Goal: Transaction & Acquisition: Purchase product/service

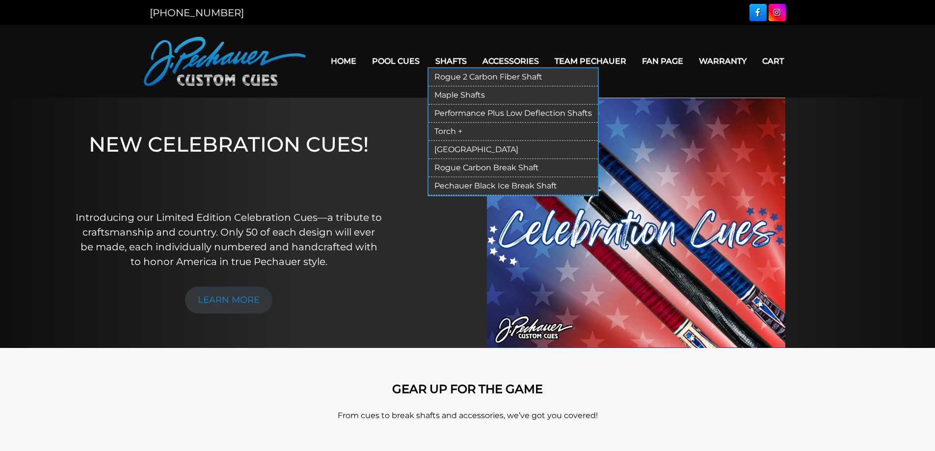
click at [461, 59] on link "Shafts" at bounding box center [451, 61] width 47 height 25
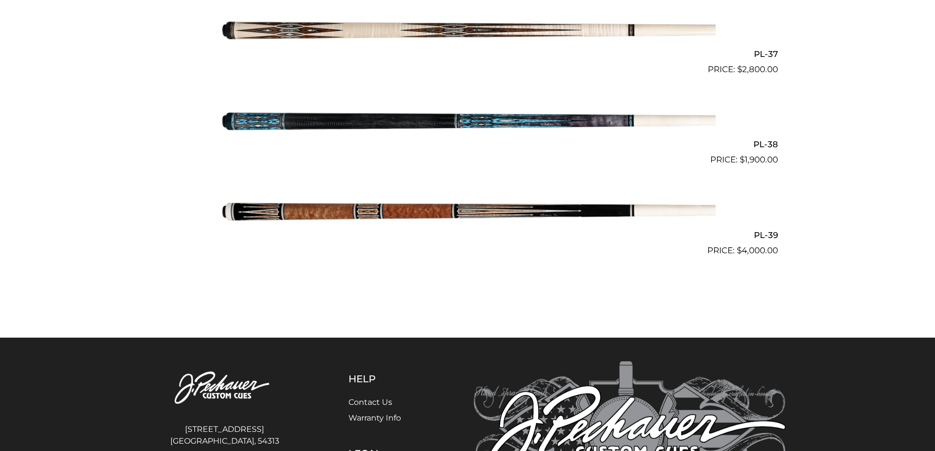
scroll to position [2791, 0]
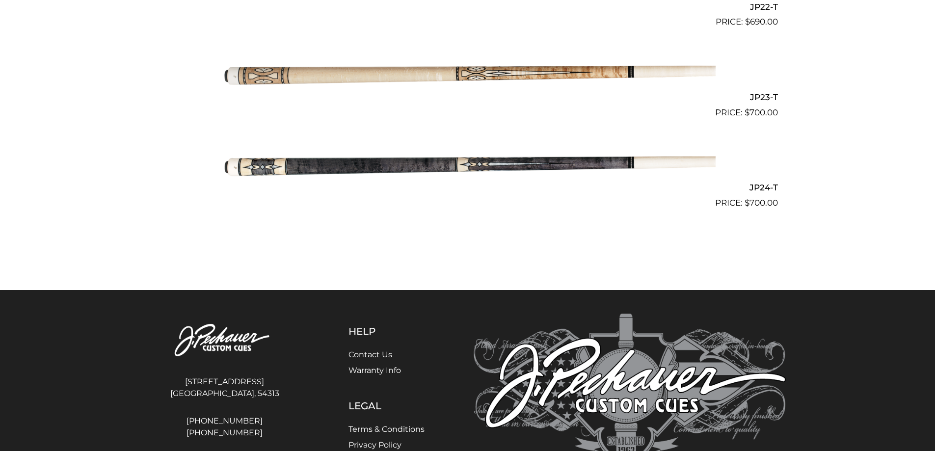
scroll to position [2292, 0]
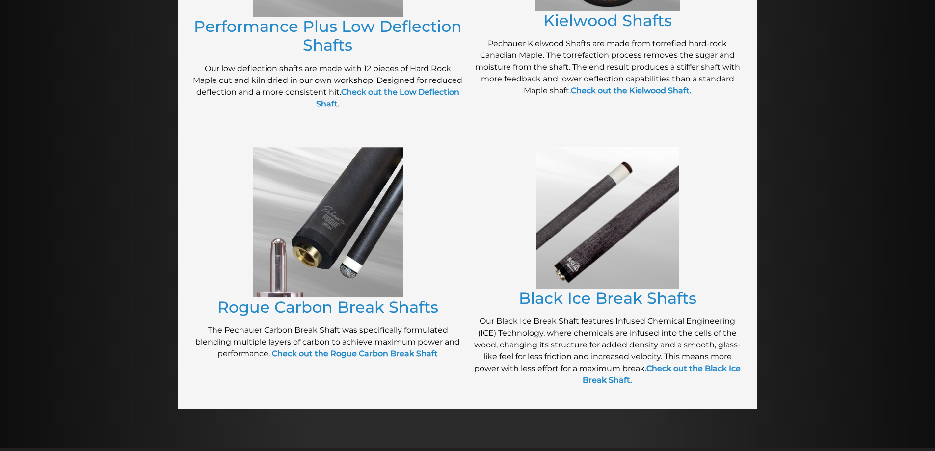
scroll to position [637, 0]
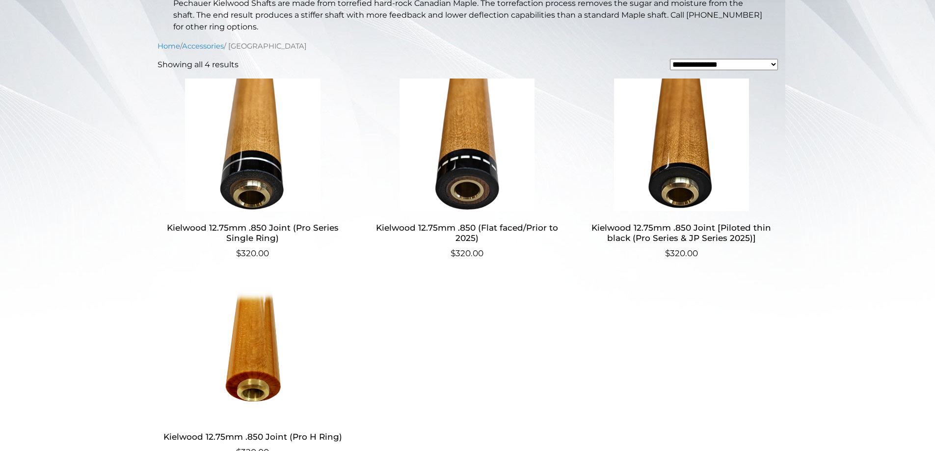
scroll to position [250, 0]
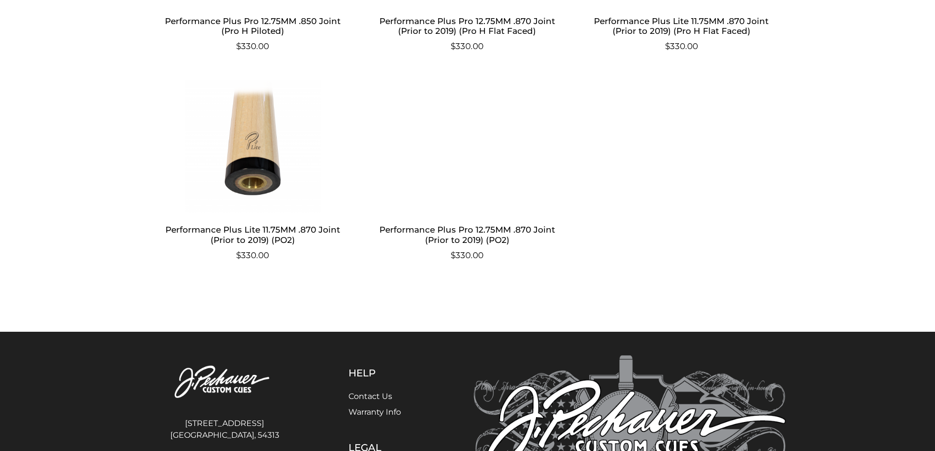
scroll to position [1229, 0]
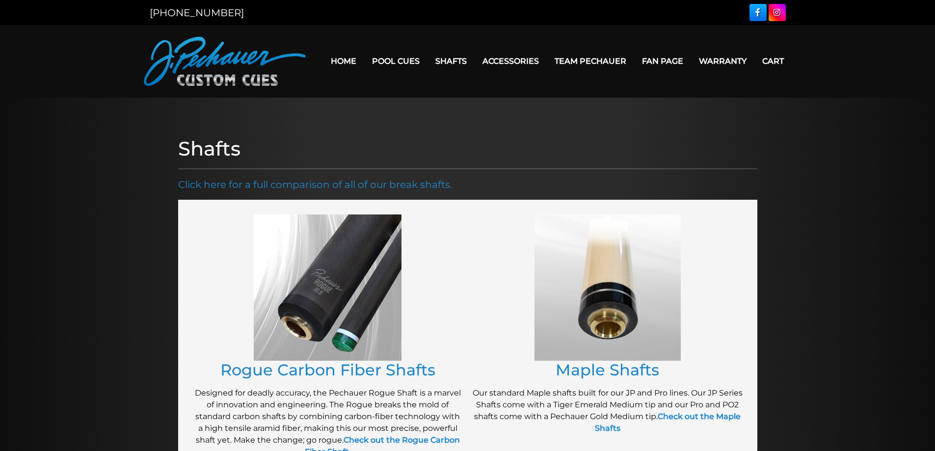
scroll to position [628, 0]
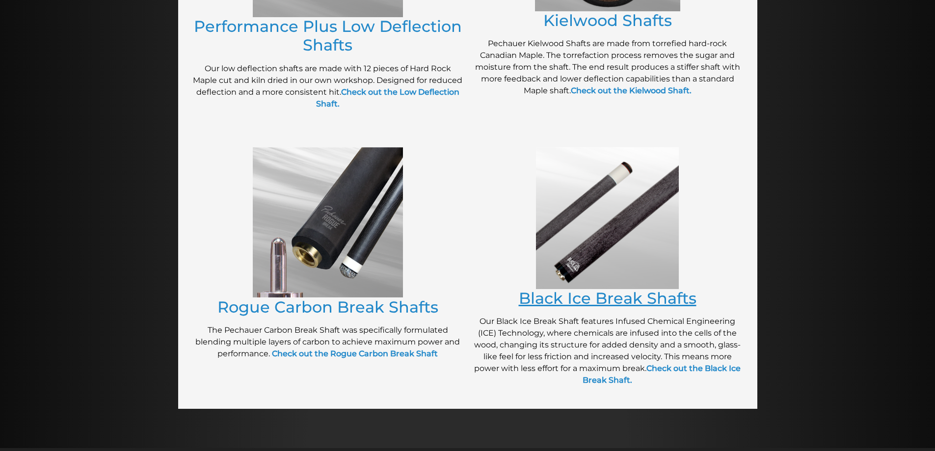
click at [540, 296] on link "Black Ice Break Shafts" at bounding box center [608, 298] width 178 height 19
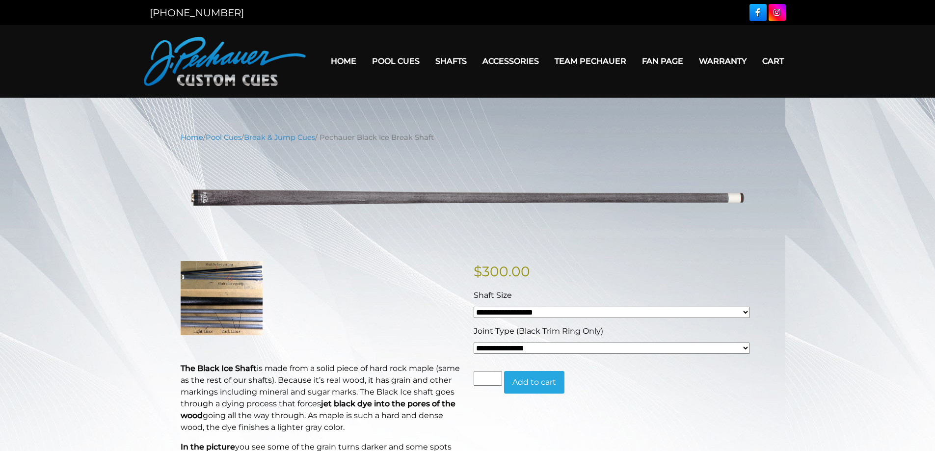
click at [689, 351] on select "**********" at bounding box center [612, 348] width 276 height 11
click at [294, 135] on link "Break & Jump Cues" at bounding box center [279, 137] width 71 height 9
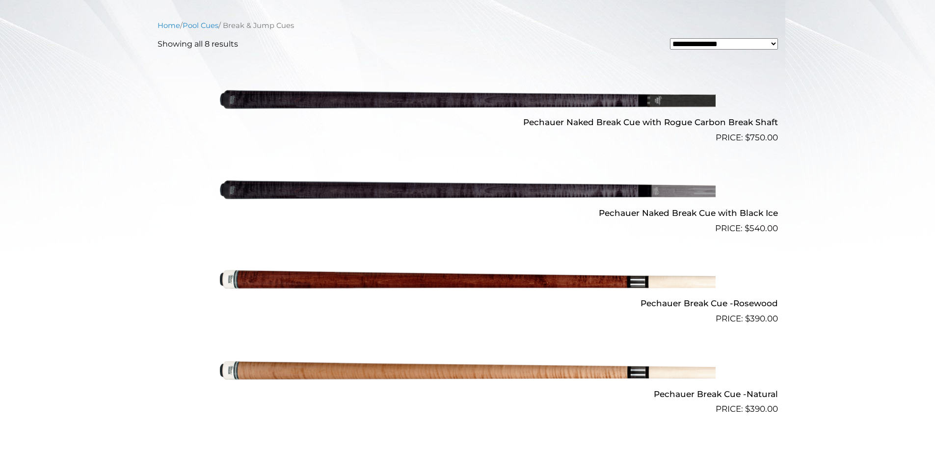
scroll to position [314, 0]
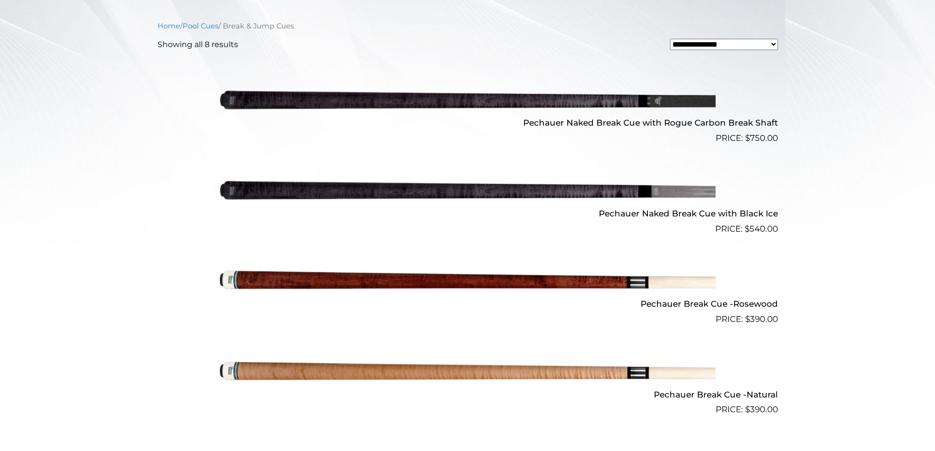
click at [435, 186] on img at bounding box center [468, 190] width 496 height 82
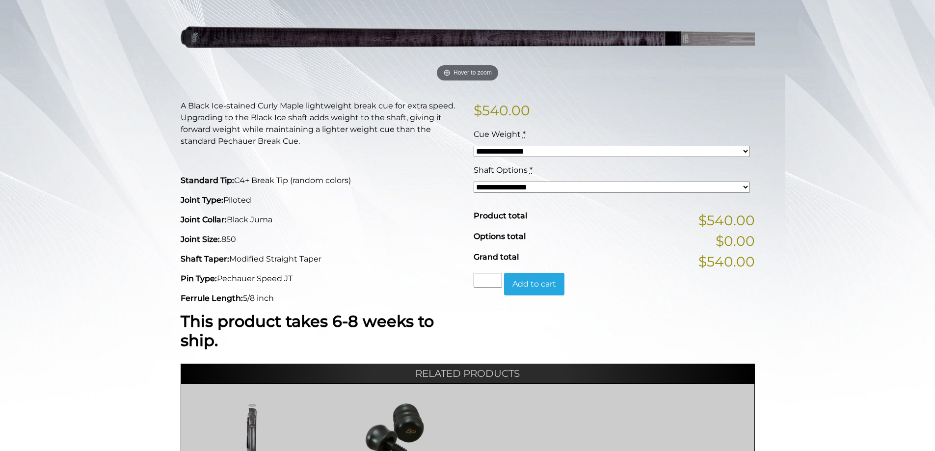
scroll to position [163, 0]
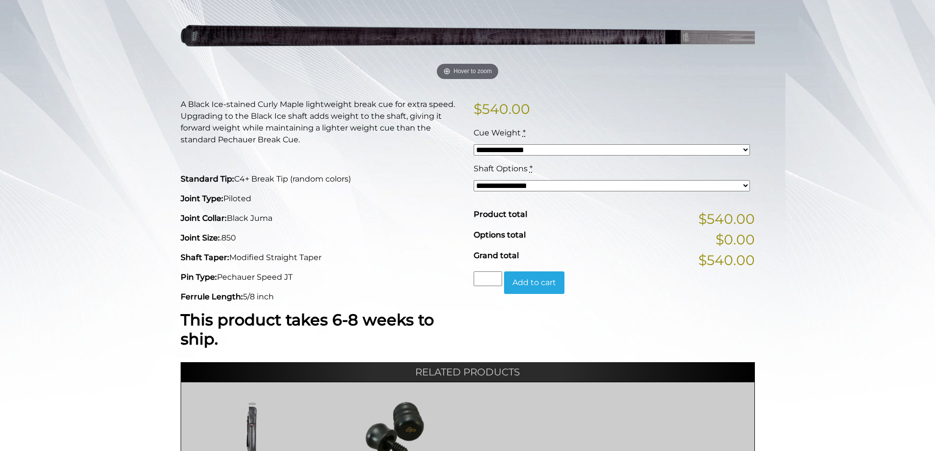
click at [632, 154] on select "**********" at bounding box center [612, 149] width 276 height 11
